Goal: Book appointment/travel/reservation

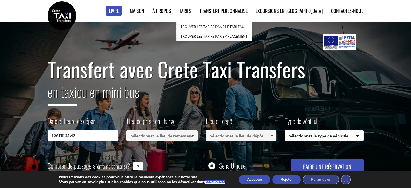
click at [191, 9] on font "Tarifs" at bounding box center [185, 10] width 12 height 7
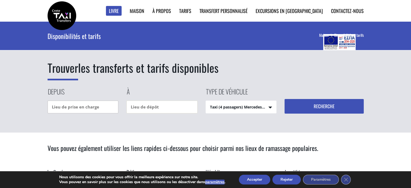
click at [67, 107] on input "text" at bounding box center [83, 106] width 71 height 13
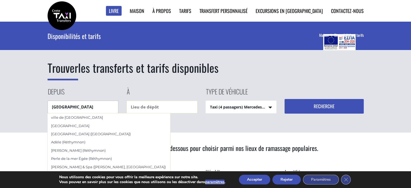
drag, startPoint x: 84, startPoint y: 109, endPoint x: 26, endPoint y: 108, distance: 58.1
click at [26, 108] on div "Trouver les transferts et tarifs disponibles Depuis Rethymnon city À Type de vé…" at bounding box center [205, 77] width 411 height 111
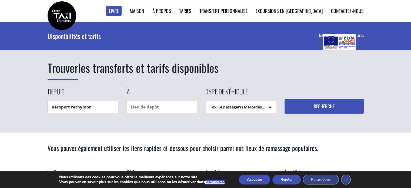
drag, startPoint x: 98, startPoint y: 105, endPoint x: 71, endPoint y: 105, distance: 27.5
click at [71, 105] on input "aéroport rethymon" at bounding box center [83, 106] width 71 height 13
type input "aéroport"
click at [139, 108] on input "text" at bounding box center [161, 106] width 71 height 13
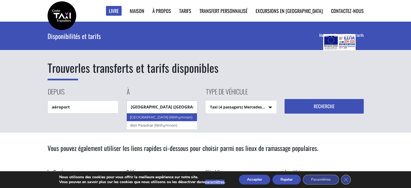
click at [171, 117] on div "[GEOGRAPHIC_DATA] (Réthymnon)" at bounding box center [161, 117] width 71 height 8
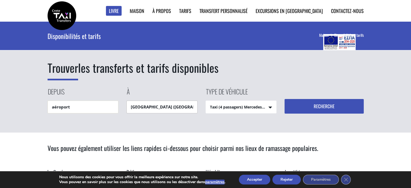
type input "[GEOGRAPHIC_DATA] ([GEOGRAPHIC_DATA])"
click at [327, 106] on font "Recherche" at bounding box center [324, 106] width 21 height 7
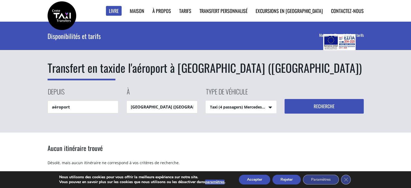
click at [245, 107] on select "Taxi (4 passagers) Mercedes Classe E Mini Van (7 passagers) Mercedes Vito Mini …" at bounding box center [241, 107] width 70 height 13
click at [206, 101] on select "Taxi (4 passagers) Mercedes Classe E Mini Van (7 passagers) Mercedes Vito Mini …" at bounding box center [241, 107] width 70 height 13
click at [316, 106] on font "Recherche" at bounding box center [324, 106] width 21 height 7
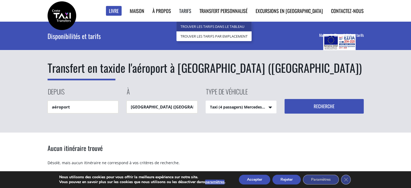
click at [212, 25] on font "Trouver les tarifs dans le tableau" at bounding box center [212, 26] width 64 height 5
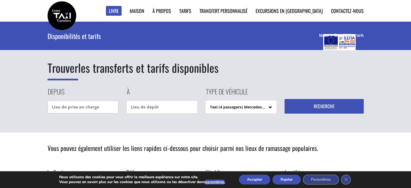
click at [73, 107] on input "text" at bounding box center [83, 106] width 71 height 13
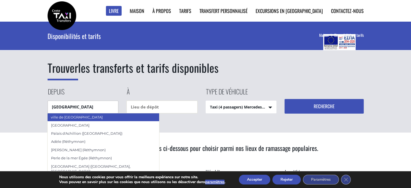
click at [102, 118] on div "ville de [GEOGRAPHIC_DATA]" at bounding box center [103, 117] width 112 height 8
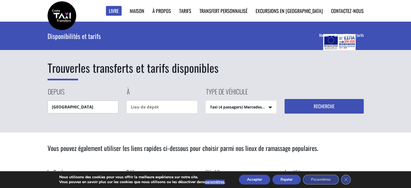
type input "[GEOGRAPHIC_DATA]"
click at [155, 105] on input "text" at bounding box center [161, 106] width 71 height 13
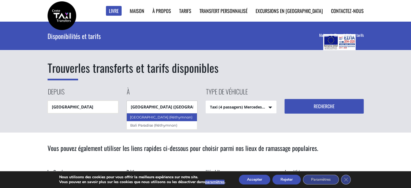
click at [155, 117] on font "[GEOGRAPHIC_DATA] (Réthymnon)" at bounding box center [161, 117] width 62 height 4
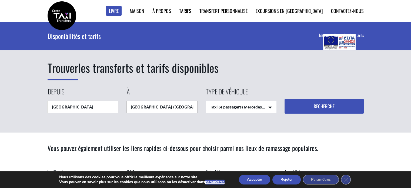
type input "[GEOGRAPHIC_DATA] ([GEOGRAPHIC_DATA])"
click at [311, 105] on button "Recherche" at bounding box center [323, 106] width 79 height 15
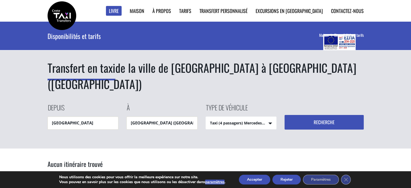
click at [337, 76] on div "Transfert en taxi de la ville de [GEOGRAPHIC_DATA] à [GEOGRAPHIC_DATA] ([GEOGRA…" at bounding box center [206, 95] width 316 height 70
